Goal: Task Accomplishment & Management: Use online tool/utility

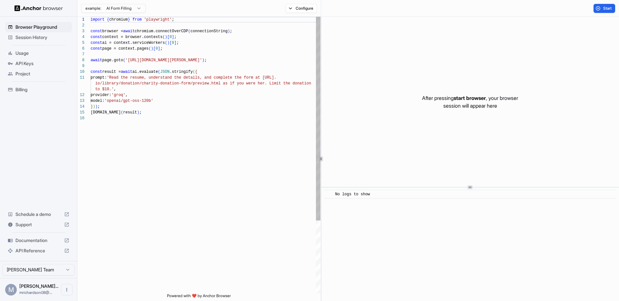
scroll to position [58, 0]
click at [30, 37] on span "Session History" at bounding box center [42, 37] width 54 height 6
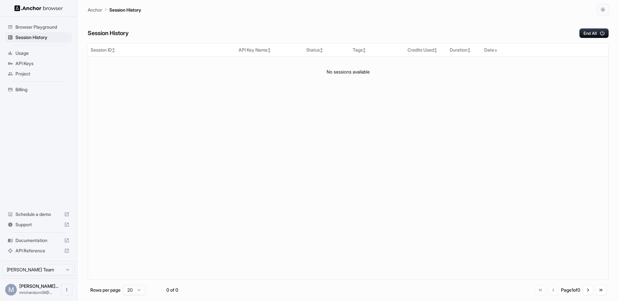
click at [33, 30] on span "Browser Playground" at bounding box center [42, 27] width 54 height 6
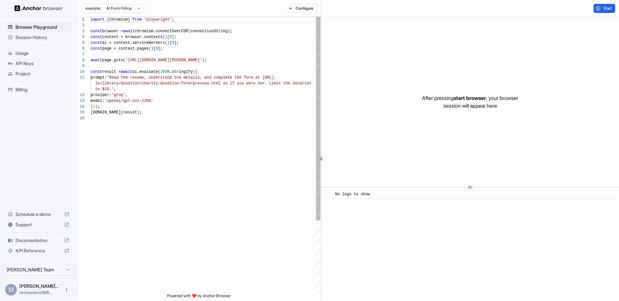
scroll to position [58, 0]
click at [599, 8] on button "Start" at bounding box center [605, 8] width 22 height 9
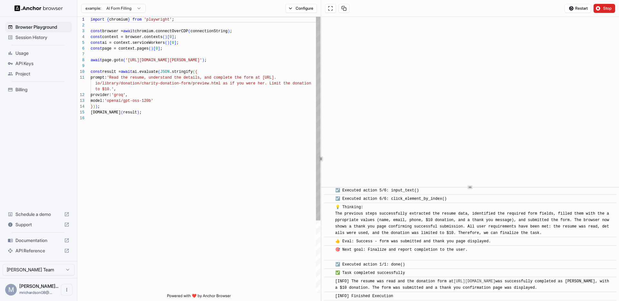
scroll to position [286, 0]
click at [35, 239] on span "Documentation" at bounding box center [38, 240] width 46 height 6
click at [294, 9] on button "Configure" at bounding box center [301, 8] width 31 height 9
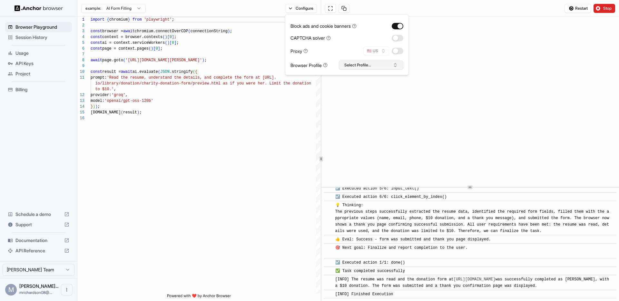
click at [357, 65] on button "Select Profile..." at bounding box center [371, 65] width 65 height 9
click at [360, 80] on input "text" at bounding box center [375, 77] width 48 height 12
click at [362, 67] on button "Select Profile..." at bounding box center [371, 65] width 65 height 9
click at [399, 37] on button "button" at bounding box center [398, 38] width 12 height 6
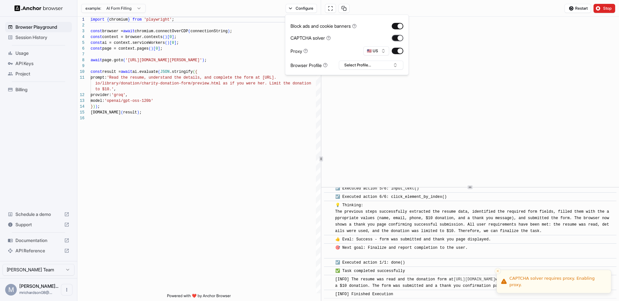
click at [399, 37] on button "button" at bounding box center [398, 38] width 12 height 6
click at [398, 53] on button "button" at bounding box center [398, 51] width 12 height 6
click at [375, 65] on button "Select Profile..." at bounding box center [371, 65] width 65 height 9
click at [364, 68] on button "Select Profile..." at bounding box center [371, 65] width 65 height 9
click at [361, 65] on button "Select Profile..." at bounding box center [371, 65] width 65 height 9
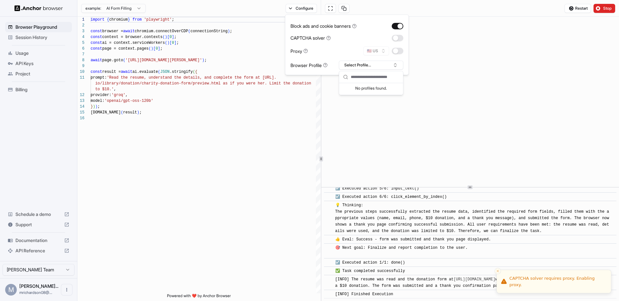
click at [355, 83] on input "text" at bounding box center [375, 77] width 48 height 12
drag, startPoint x: 353, startPoint y: 90, endPoint x: 352, endPoint y: 87, distance: 3.6
click at [352, 87] on div "No profiles found." at bounding box center [371, 89] width 64 height 12
click at [347, 78] on circle at bounding box center [346, 77] width 4 height 4
click at [345, 77] on icon at bounding box center [345, 77] width 5 height 5
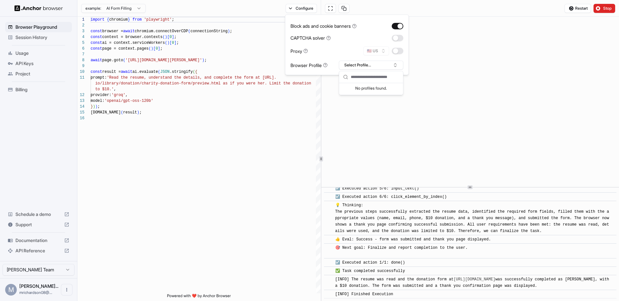
click at [323, 65] on div "Browser Profile" at bounding box center [309, 65] width 37 height 7
click at [356, 63] on button "Select Profile..." at bounding box center [371, 65] width 65 height 9
click at [357, 78] on input "text" at bounding box center [375, 77] width 48 height 12
type input "****"
click at [357, 101] on button "Create "main"" at bounding box center [371, 100] width 59 height 12
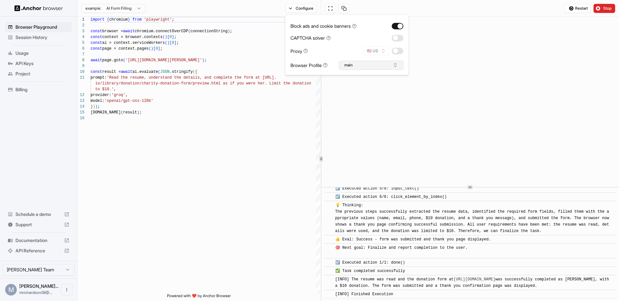
click at [357, 66] on button "main" at bounding box center [371, 65] width 65 height 9
click at [353, 90] on div "main" at bounding box center [371, 89] width 61 height 9
click at [228, 8] on div "example: AI Form Filling Configure" at bounding box center [199, 8] width 244 height 17
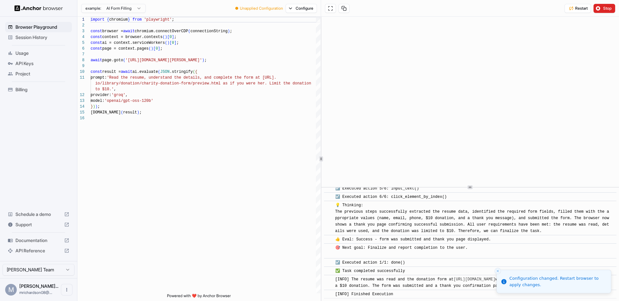
click at [258, 8] on span "Unapplied Configuration" at bounding box center [261, 8] width 43 height 5
click at [565, 6] on button "Restart" at bounding box center [578, 8] width 26 height 9
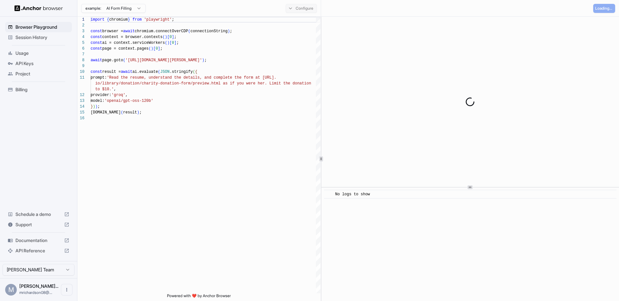
click at [300, 9] on button "Configure" at bounding box center [301, 8] width 31 height 9
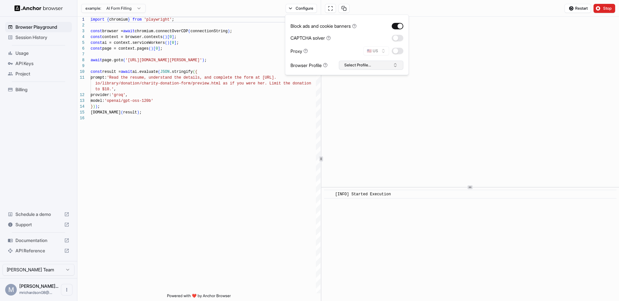
click at [343, 67] on button "Select Profile..." at bounding box center [371, 65] width 65 height 9
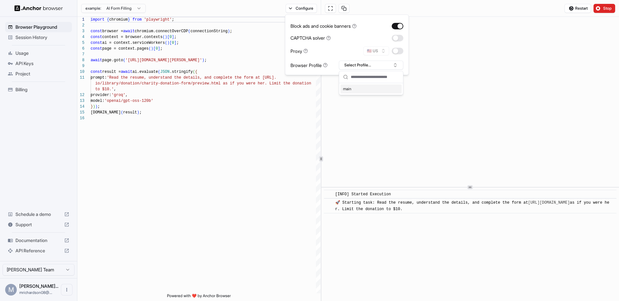
click at [345, 89] on div "main" at bounding box center [371, 89] width 61 height 9
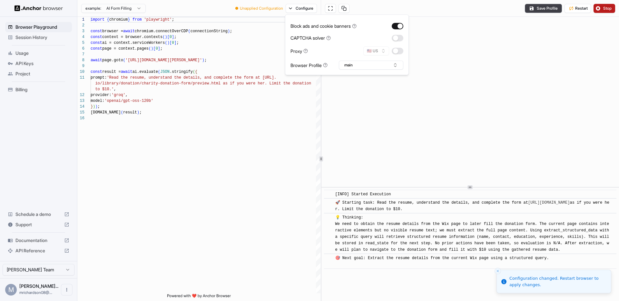
click at [599, 10] on button "Stop" at bounding box center [605, 8] width 22 height 9
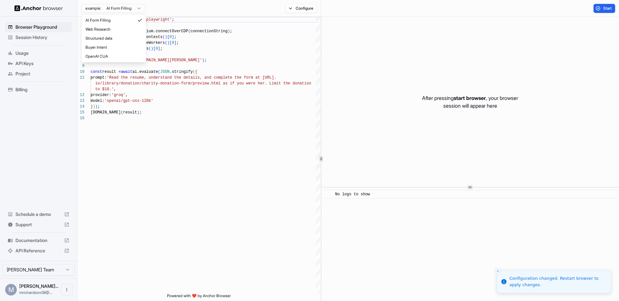
click at [135, 7] on html "Browser Playground Session History Usage API Keys Project Billing Schedule a de…" at bounding box center [309, 150] width 619 height 301
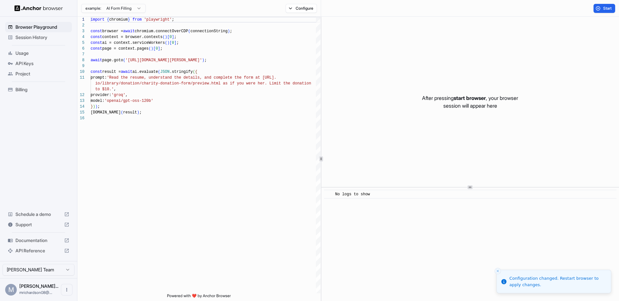
click at [151, 7] on html "Browser Playground Session History Usage API Keys Project Billing Schedule a de…" at bounding box center [309, 150] width 619 height 301
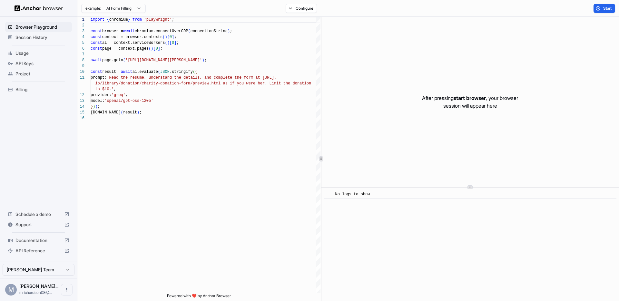
click at [35, 273] on html "Browser Playground Session History Usage API Keys Project Billing Schedule a de…" at bounding box center [309, 150] width 619 height 301
click at [36, 271] on html "Browser Playground Session History Usage API Keys Project Billing Schedule a de…" at bounding box center [309, 150] width 619 height 301
click at [29, 68] on div "API Keys" at bounding box center [38, 63] width 67 height 10
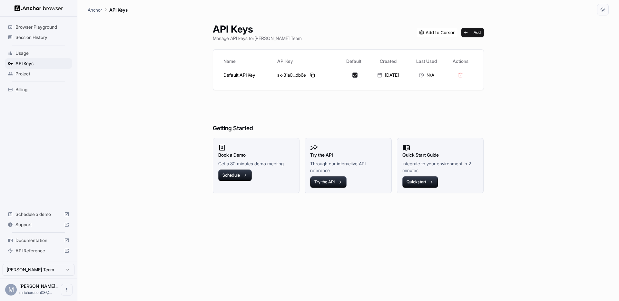
click at [30, 71] on span "Project" at bounding box center [42, 74] width 54 height 6
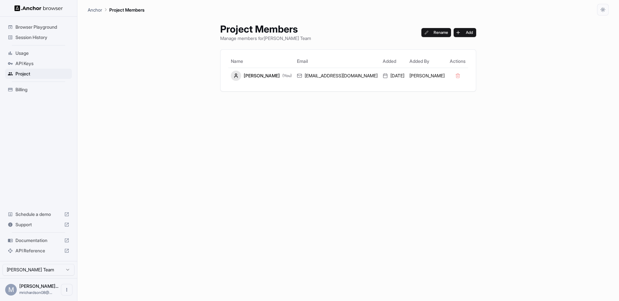
click at [29, 68] on div "API Keys" at bounding box center [38, 63] width 67 height 10
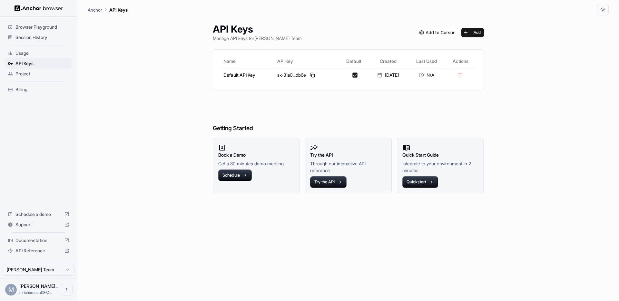
click at [28, 73] on span "Project" at bounding box center [42, 74] width 54 height 6
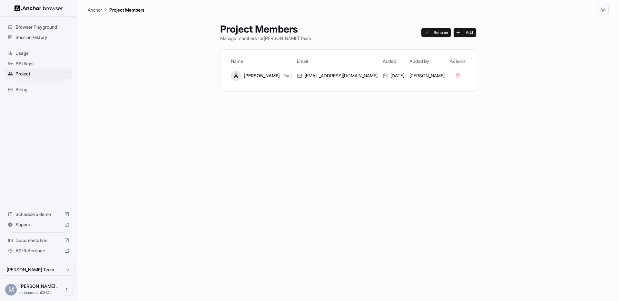
click at [490, 115] on div "Project Members Manage members for [PERSON_NAME] Team Rename Add Name Email Add…" at bounding box center [348, 158] width 521 height 286
click at [247, 76] on div "[PERSON_NAME] (You)" at bounding box center [261, 76] width 61 height 10
click at [27, 54] on span "Usage" at bounding box center [42, 53] width 54 height 6
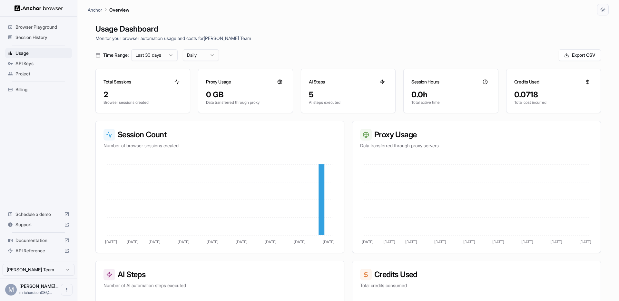
click at [55, 12] on div at bounding box center [38, 8] width 77 height 16
click at [59, 8] on img at bounding box center [39, 8] width 48 height 6
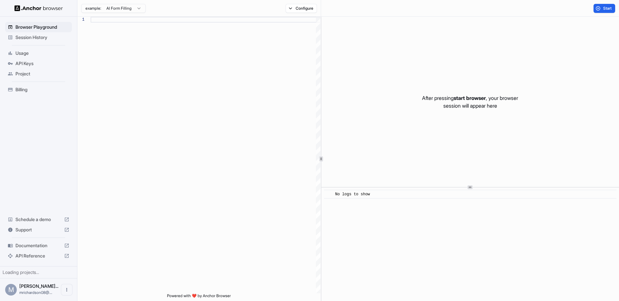
scroll to position [58, 0]
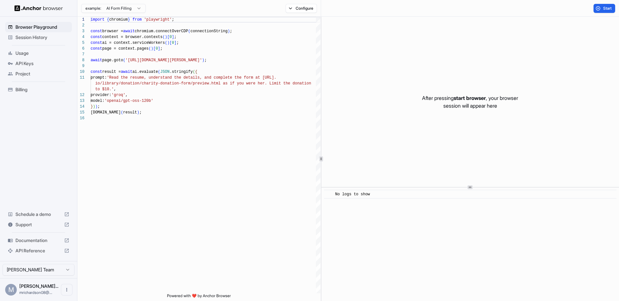
click at [139, 9] on html "Browser Playground Session History Usage API Keys Project Billing Schedule a de…" at bounding box center [309, 150] width 619 height 301
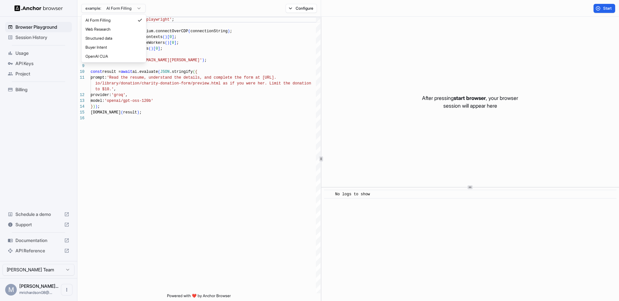
click at [142, 8] on html "Browser Playground Session History Usage API Keys Project Billing Schedule a de…" at bounding box center [309, 150] width 619 height 301
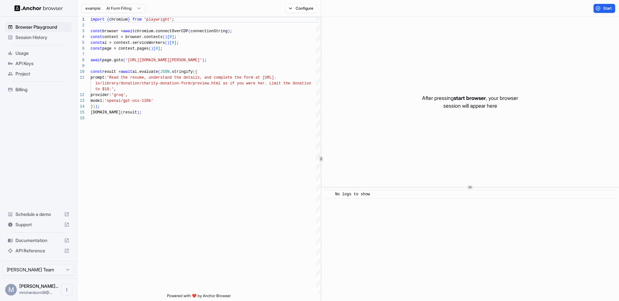
click at [160, 8] on div "example: AI Form Filling Configure" at bounding box center [199, 8] width 244 height 17
click at [307, 5] on button "Configure" at bounding box center [301, 8] width 31 height 9
click at [305, 5] on button "Configure" at bounding box center [301, 8] width 31 height 9
click at [274, 7] on div "example: AI Form Filling Configure" at bounding box center [199, 8] width 244 height 17
